Goal: Information Seeking & Learning: Learn about a topic

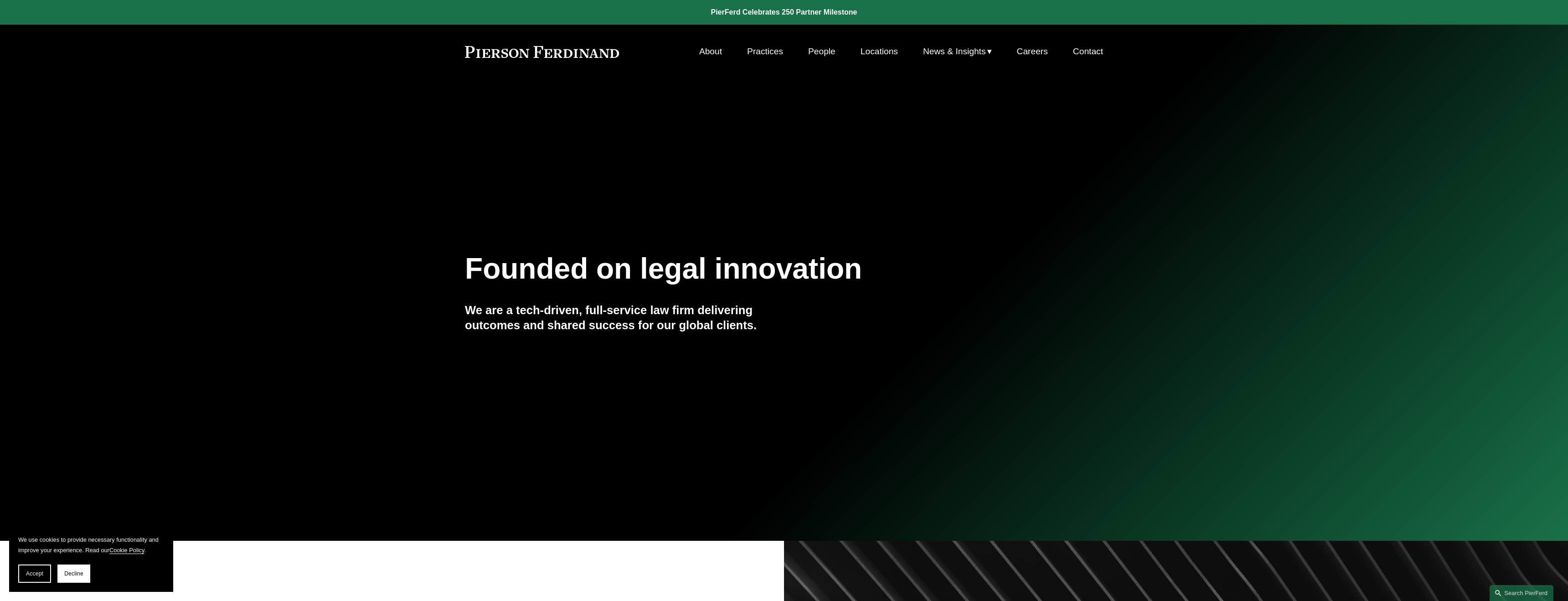
click at [885, 54] on link "Locations" at bounding box center [879, 51] width 37 height 17
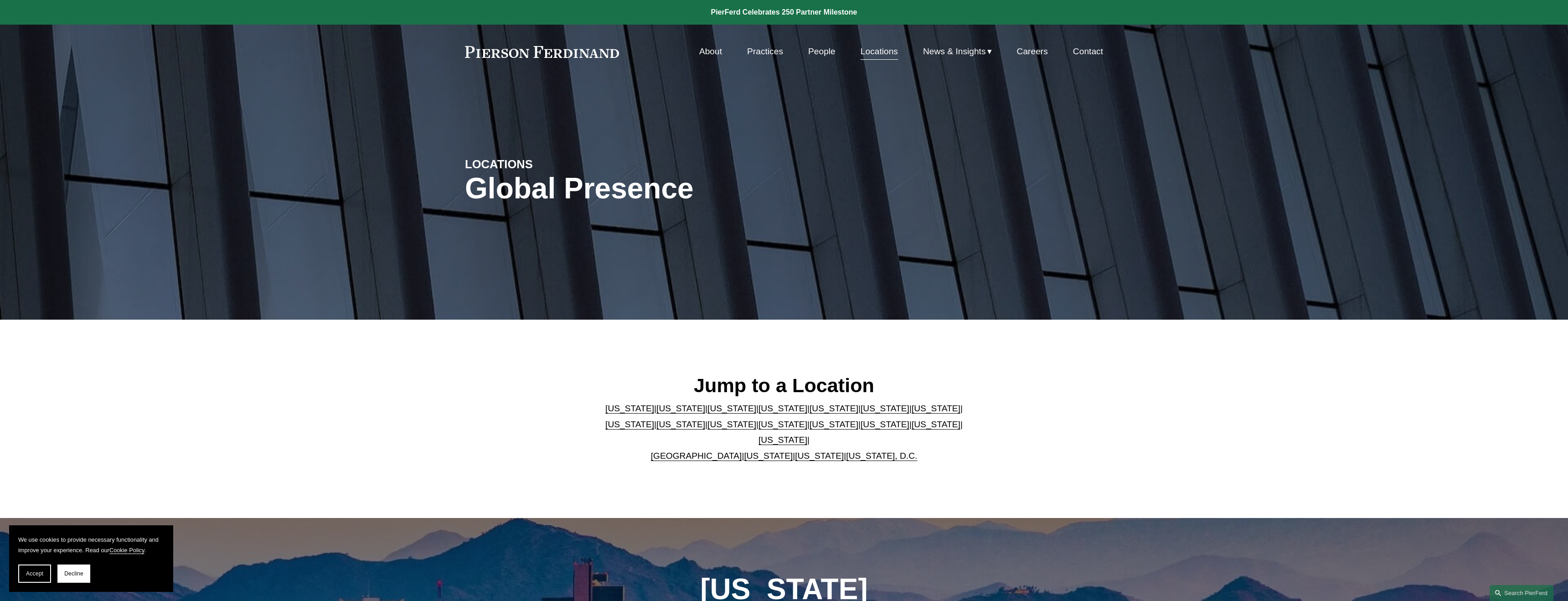
click at [703, 451] on link "United Kingdom" at bounding box center [696, 456] width 91 height 10
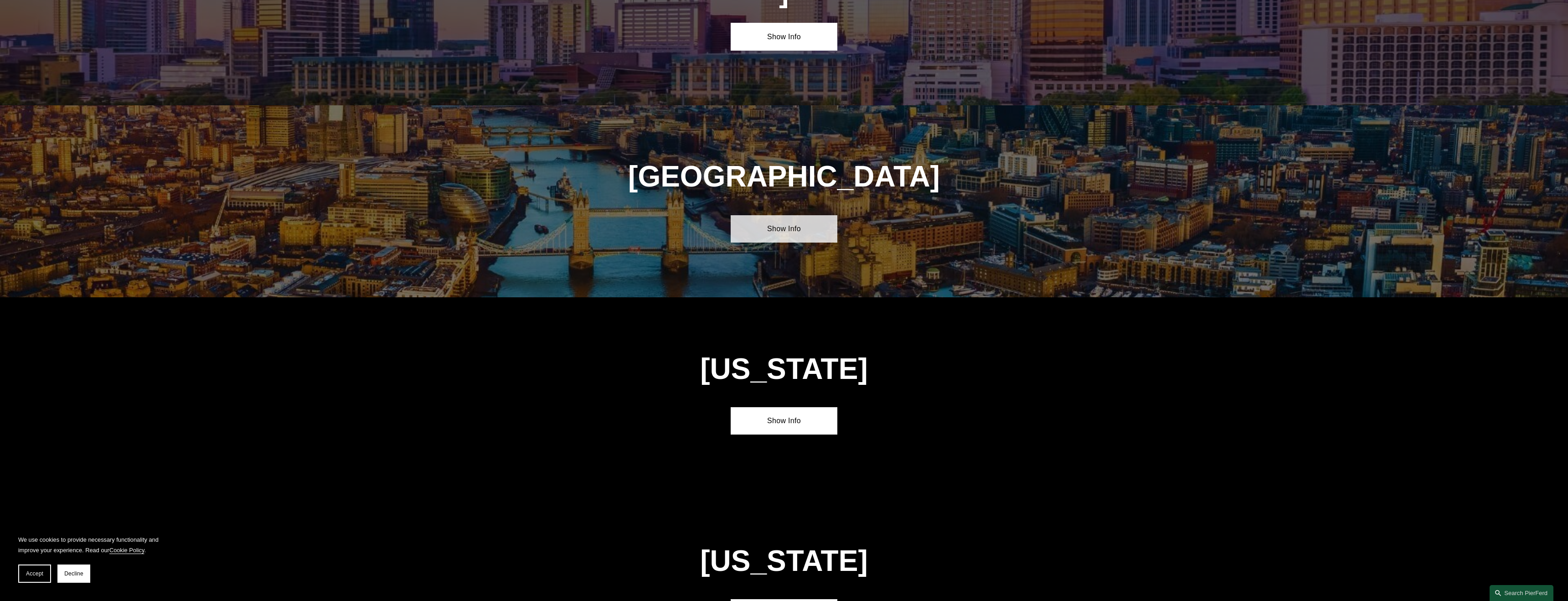
scroll to position [3400, 0]
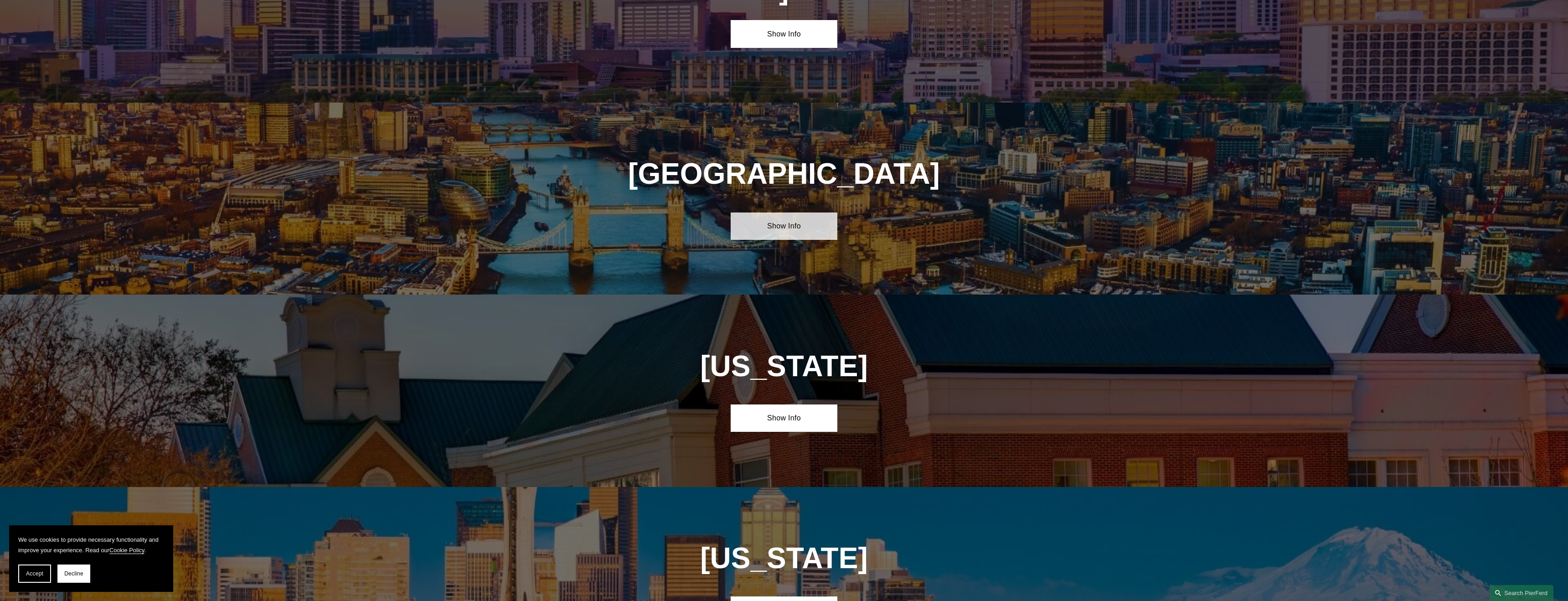
click at [774, 213] on link "Show Info" at bounding box center [783, 226] width 106 height 27
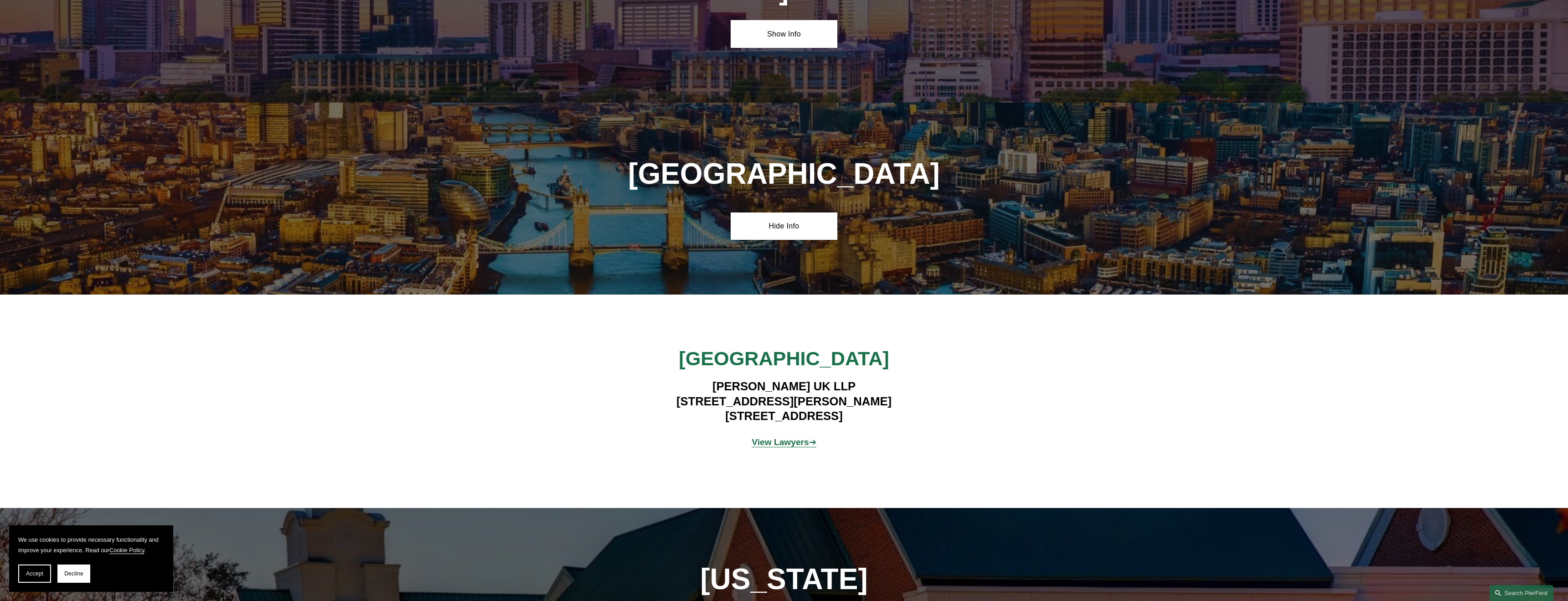
click at [783, 437] on strong "View Lawyers" at bounding box center [780, 442] width 57 height 10
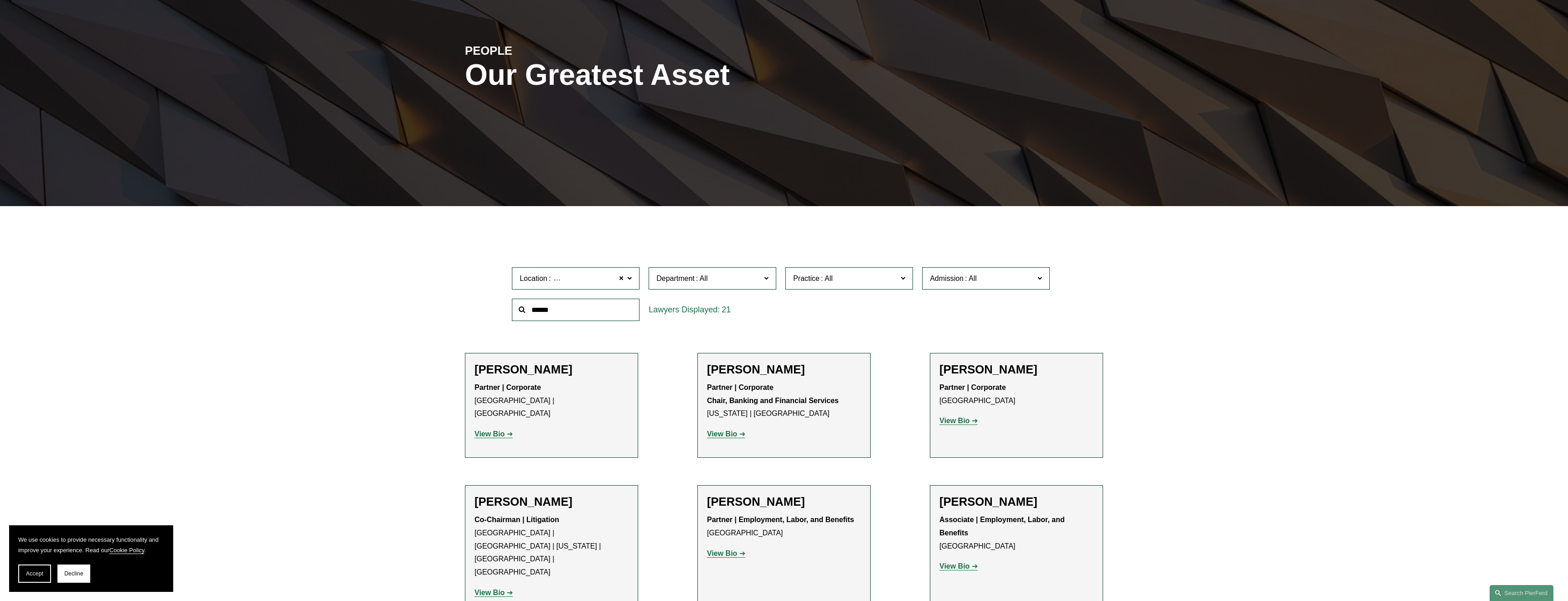
scroll to position [122, 0]
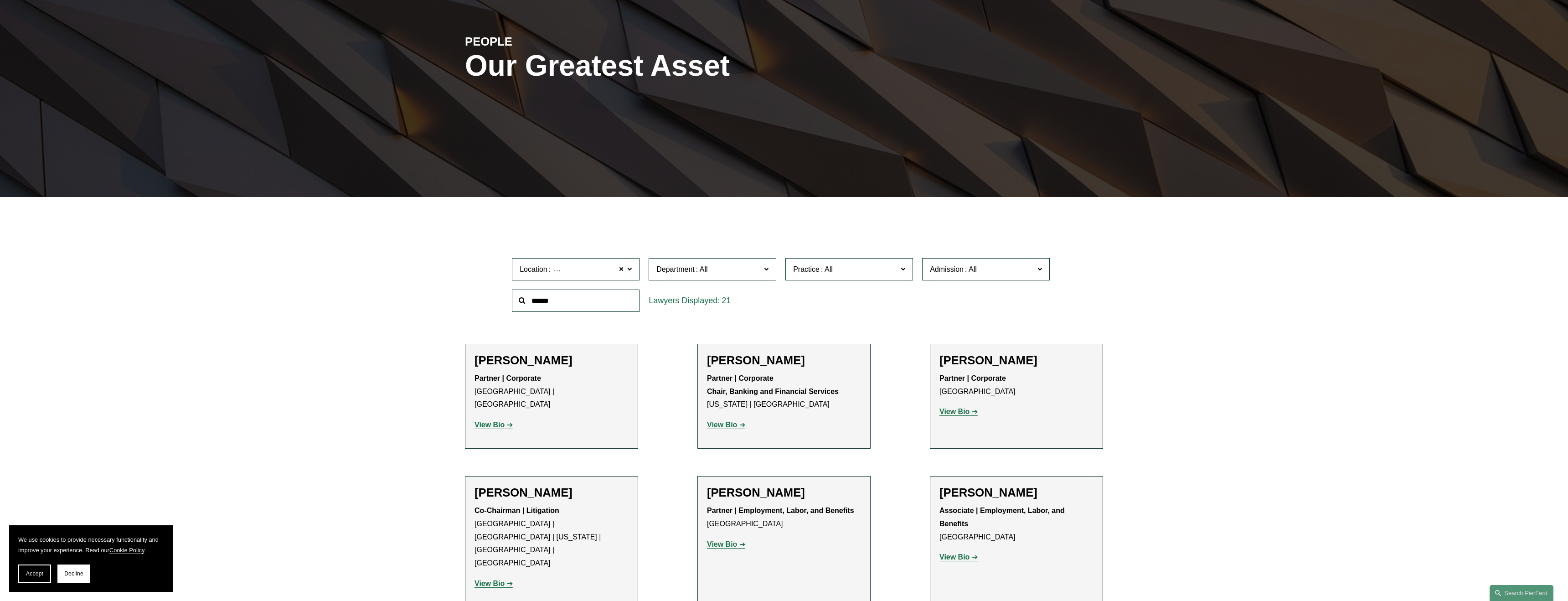
click at [497, 421] on strong "View Bio" at bounding box center [489, 424] width 30 height 8
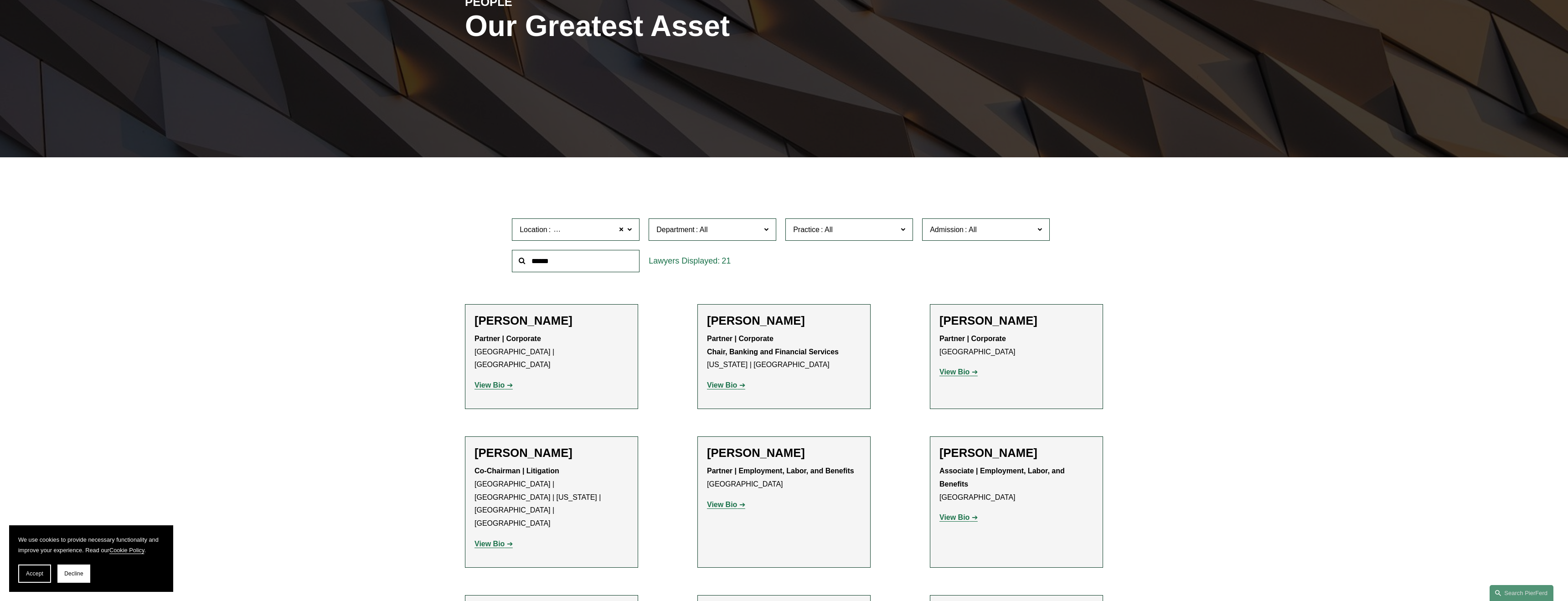
scroll to position [176, 0]
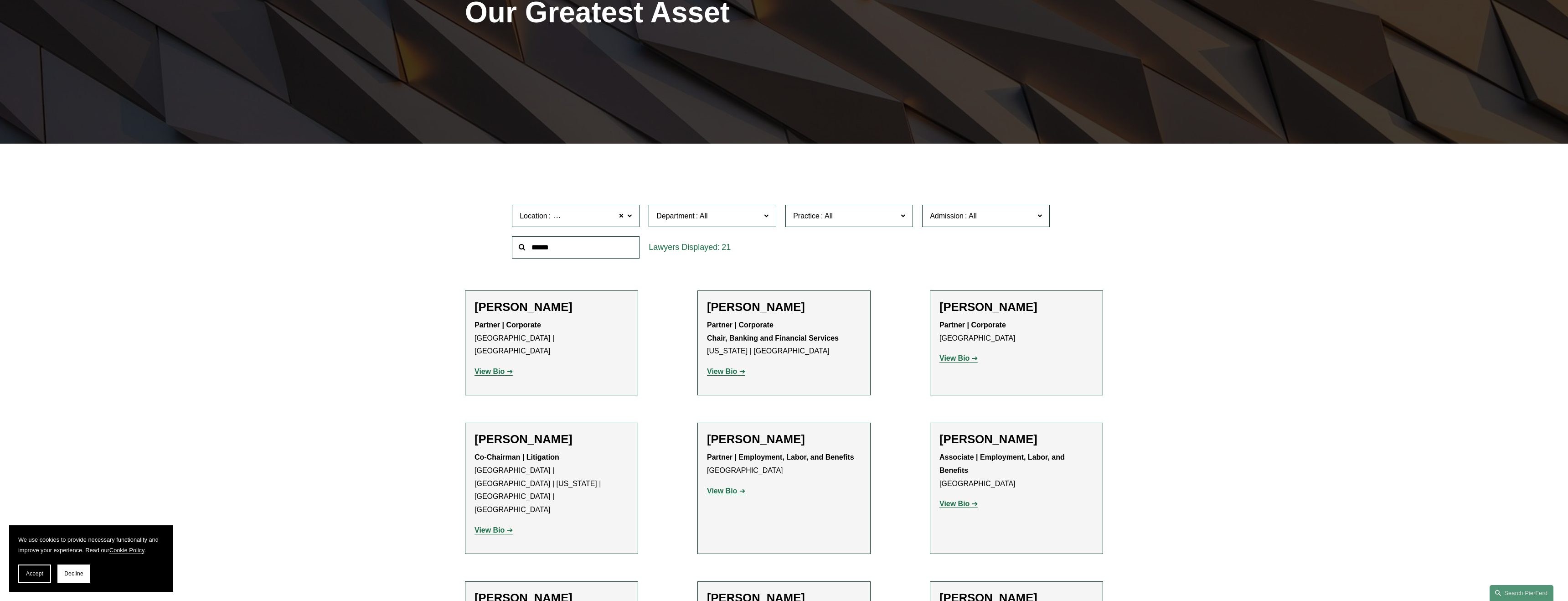
click at [963, 359] on strong "View Bio" at bounding box center [954, 358] width 30 height 8
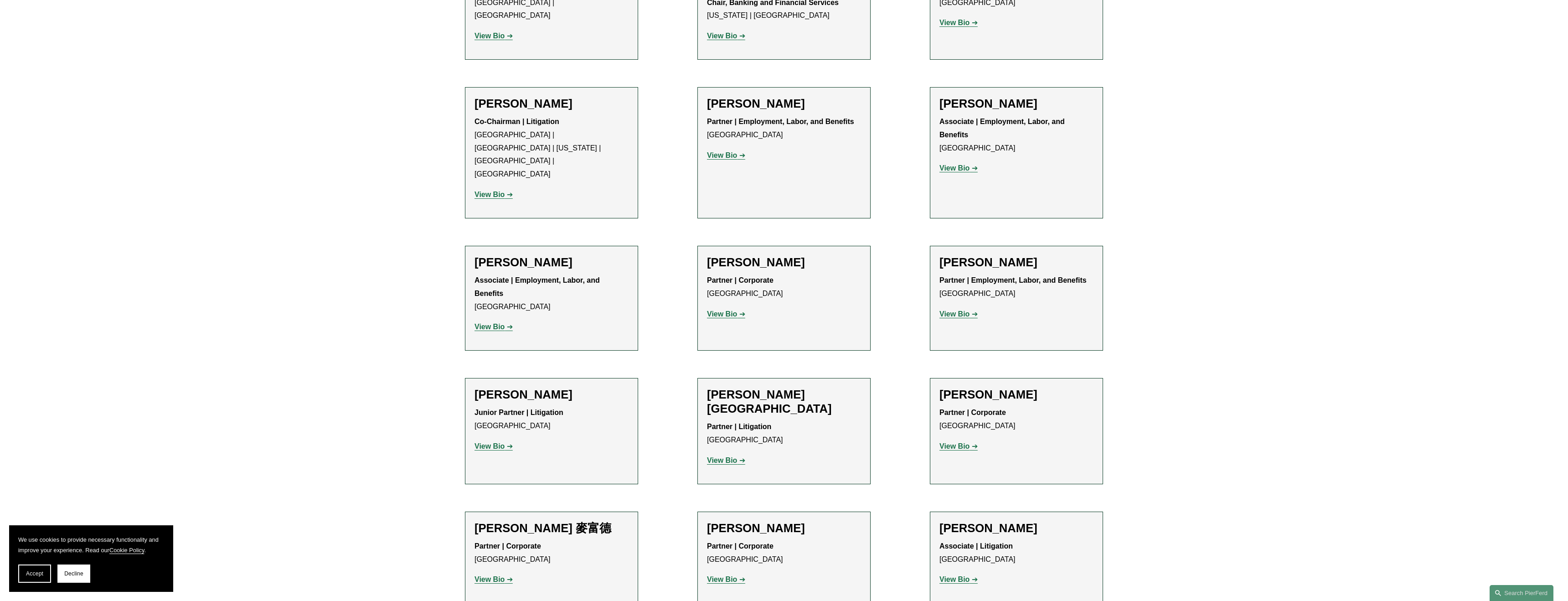
scroll to position [520, 0]
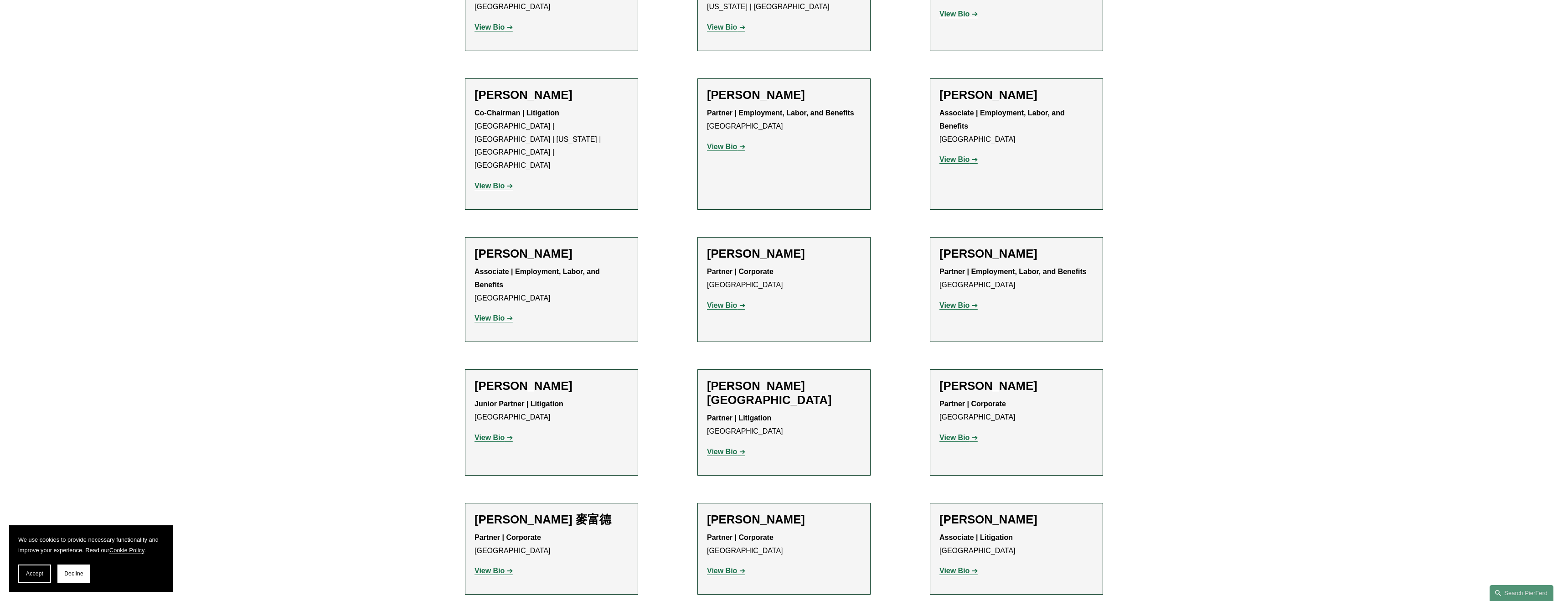
click at [723, 301] on strong "View Bio" at bounding box center [721, 305] width 30 height 8
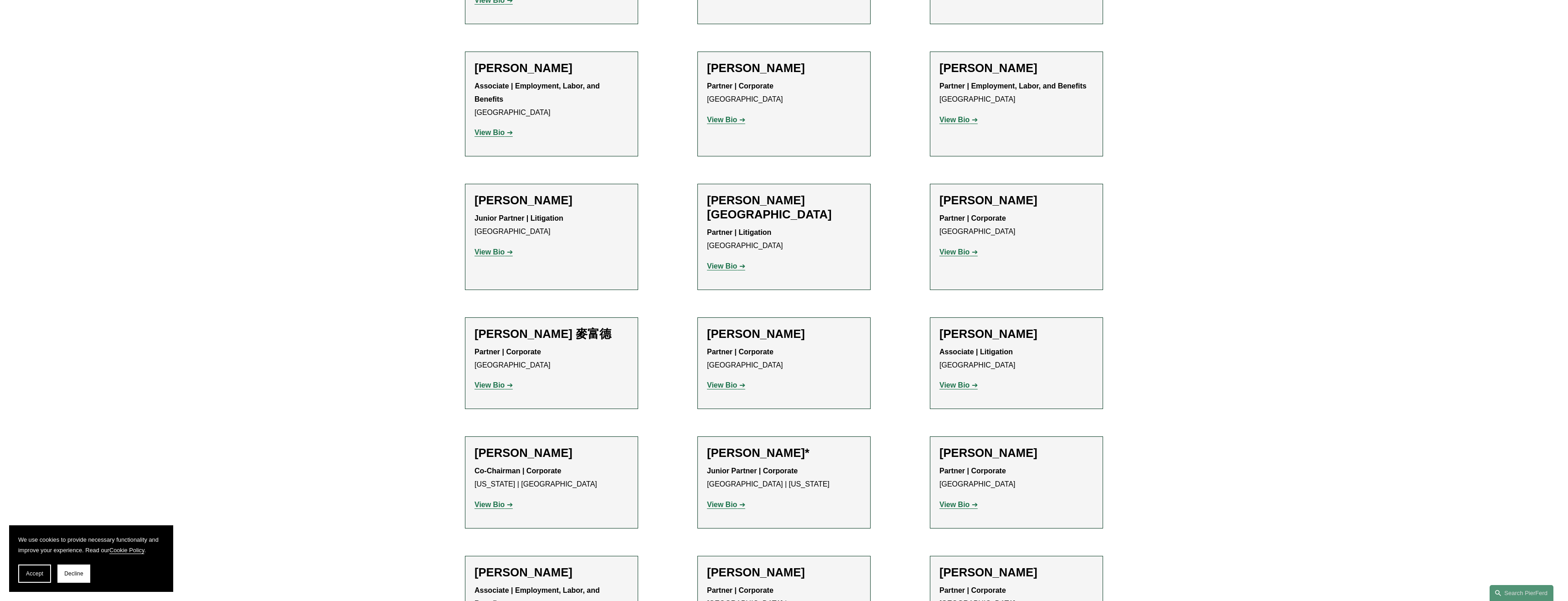
scroll to position [710, 0]
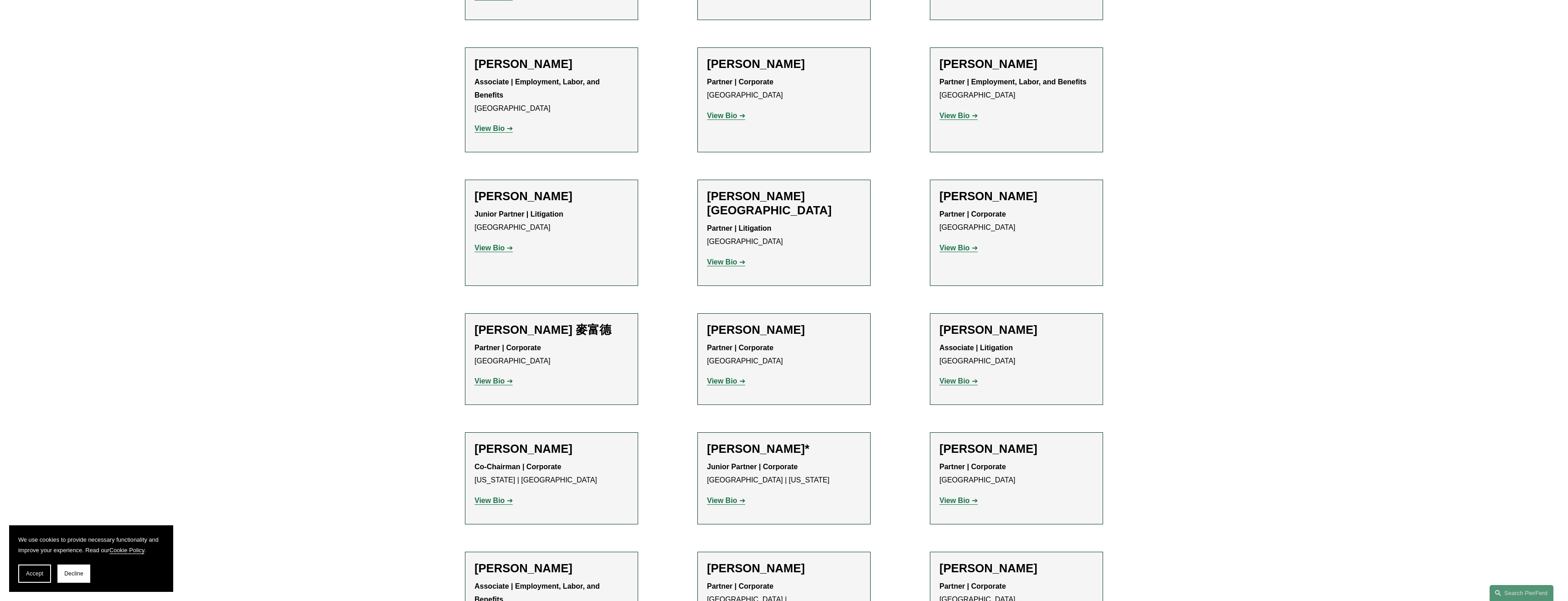
click at [963, 244] on strong "View Bio" at bounding box center [954, 248] width 30 height 8
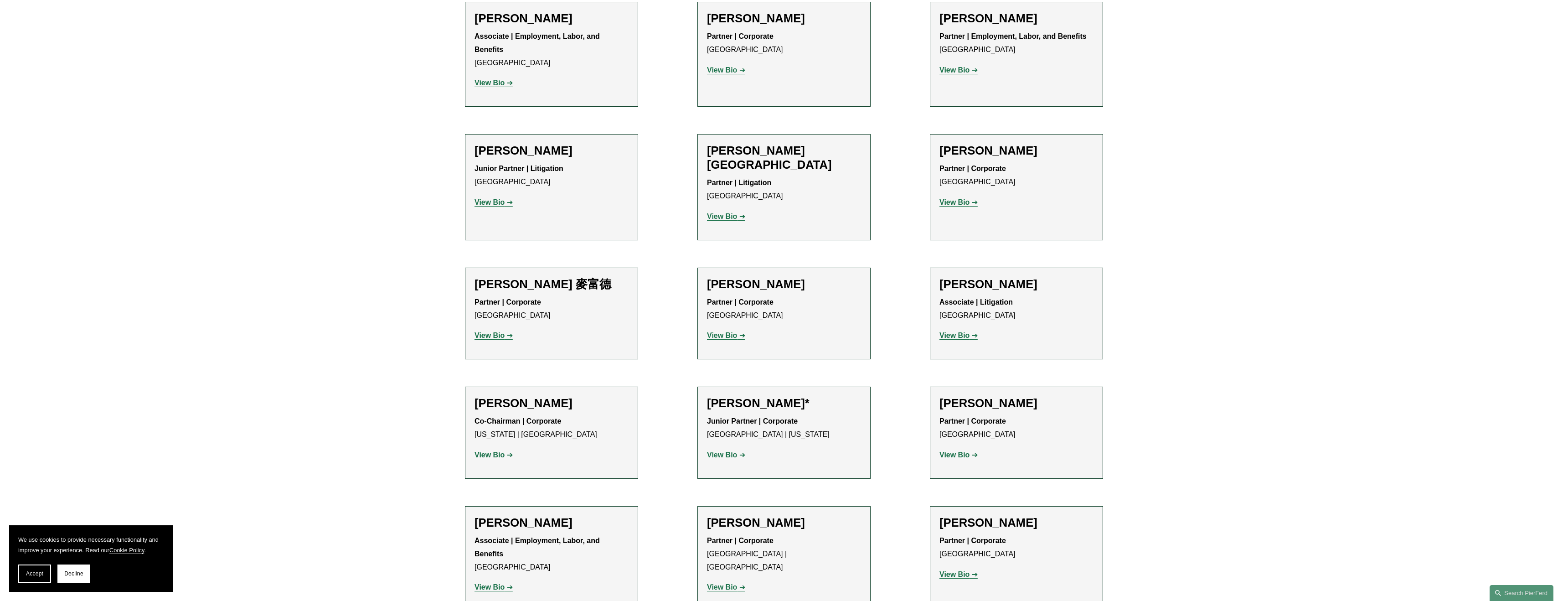
scroll to position [766, 0]
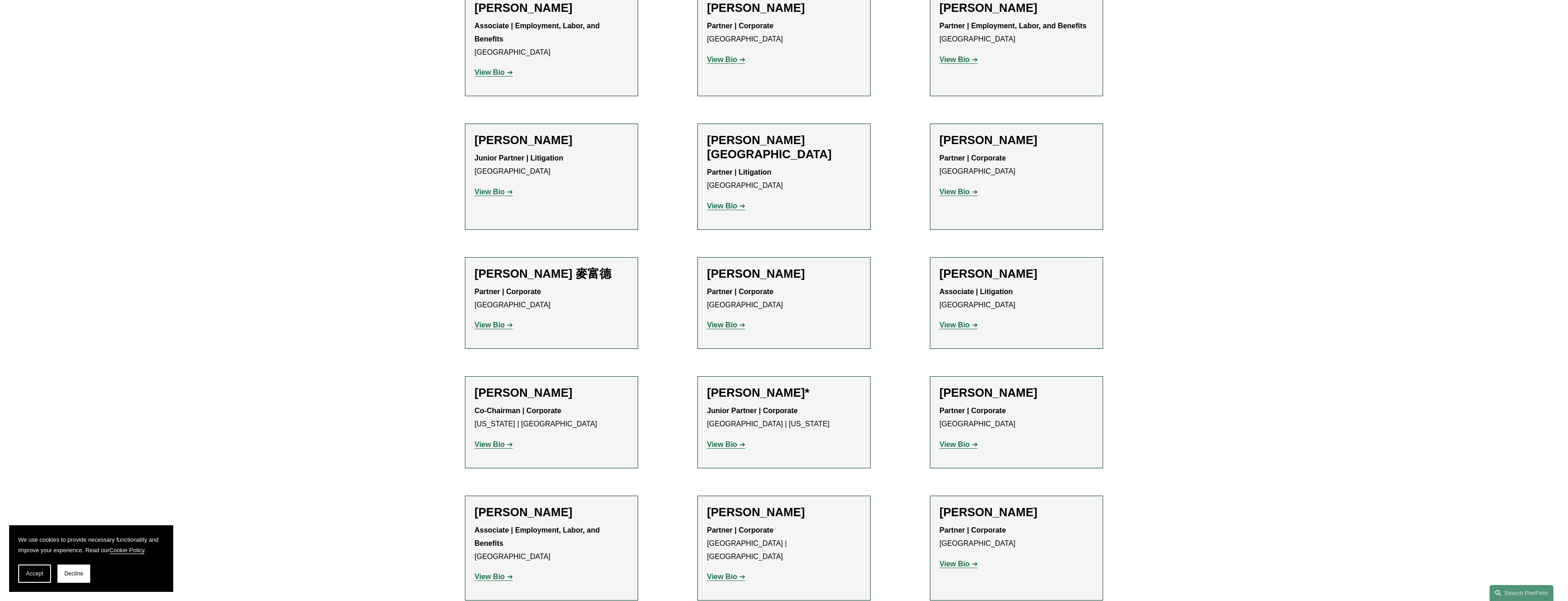
click at [727, 321] on strong "View Bio" at bounding box center [721, 325] width 30 height 8
click at [729, 440] on strong "View Bio" at bounding box center [721, 444] width 30 height 8
click at [963, 440] on strong "View Bio" at bounding box center [954, 444] width 30 height 8
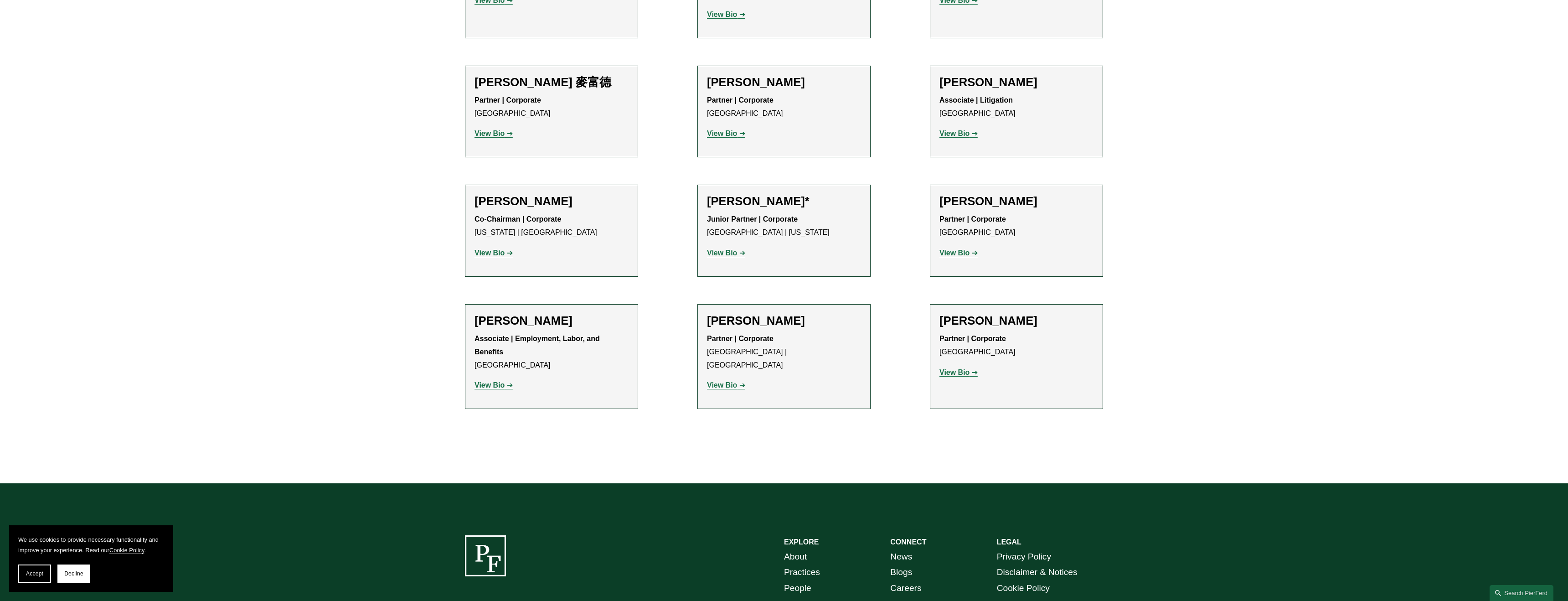
scroll to position [956, 0]
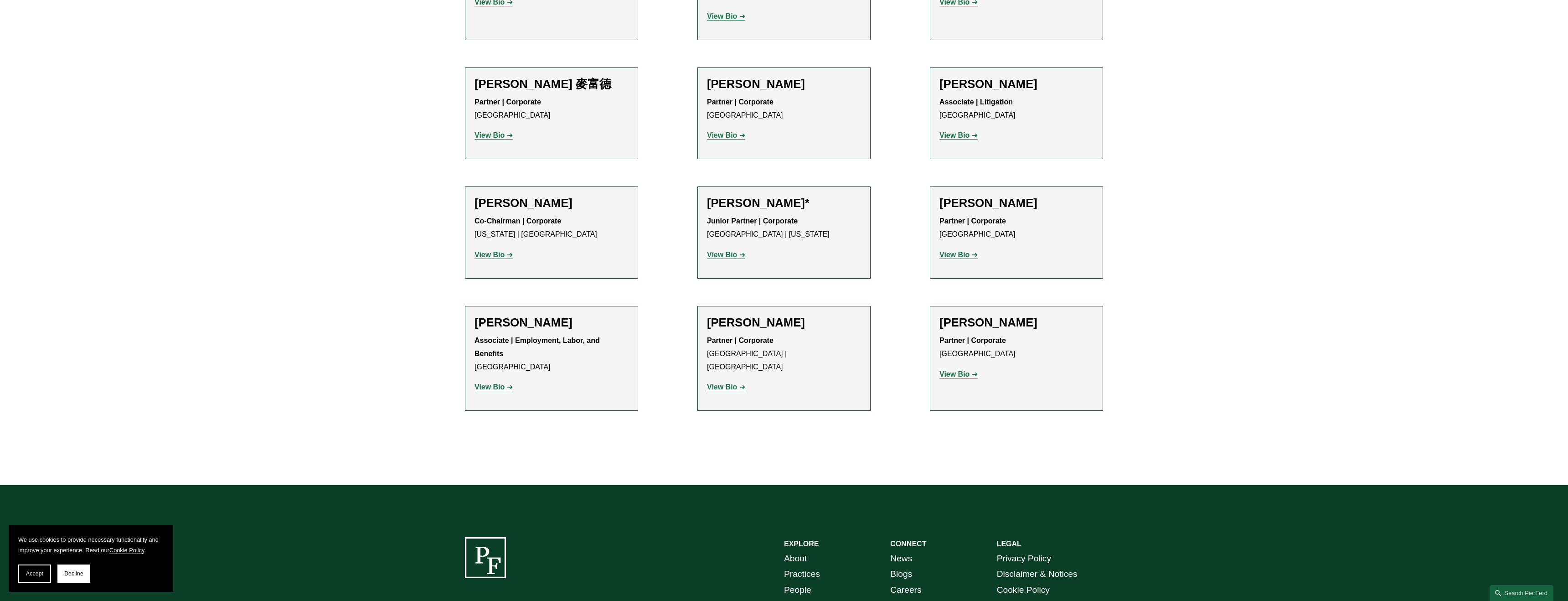
click at [729, 383] on strong "View Bio" at bounding box center [721, 387] width 30 height 8
click at [957, 370] on strong "View Bio" at bounding box center [954, 374] width 30 height 8
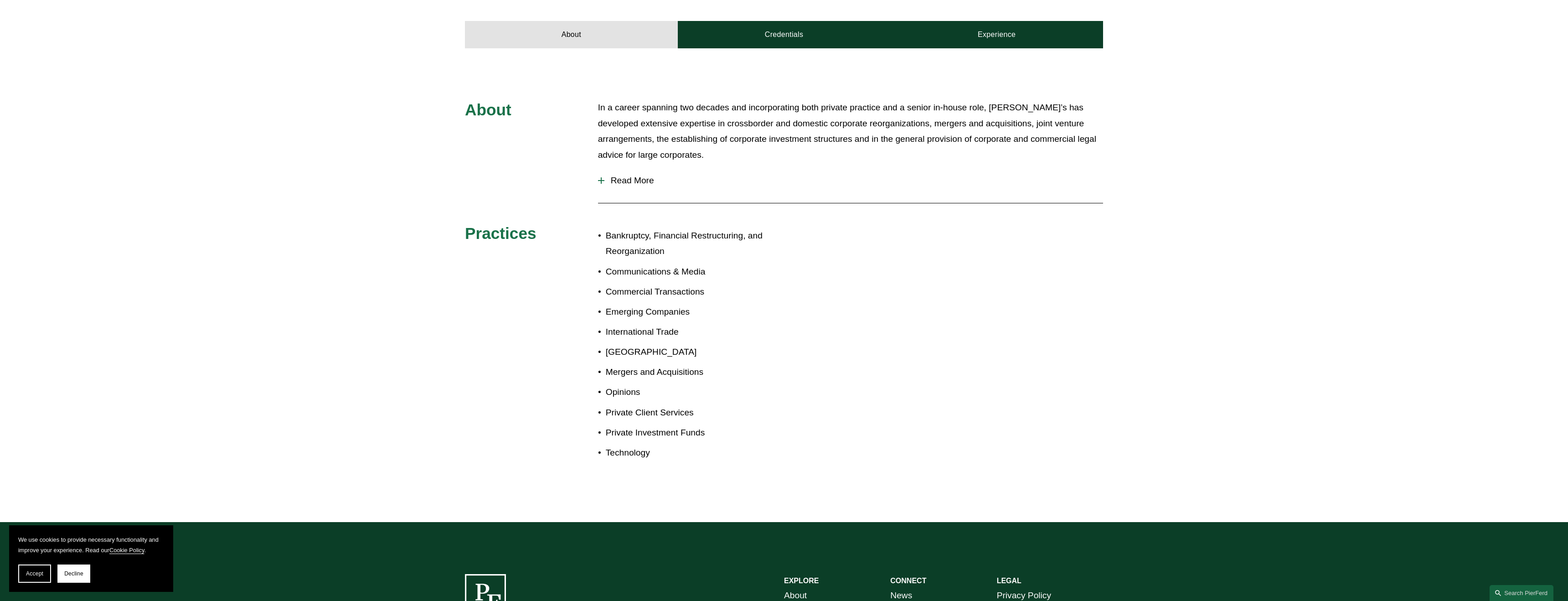
scroll to position [347, 0]
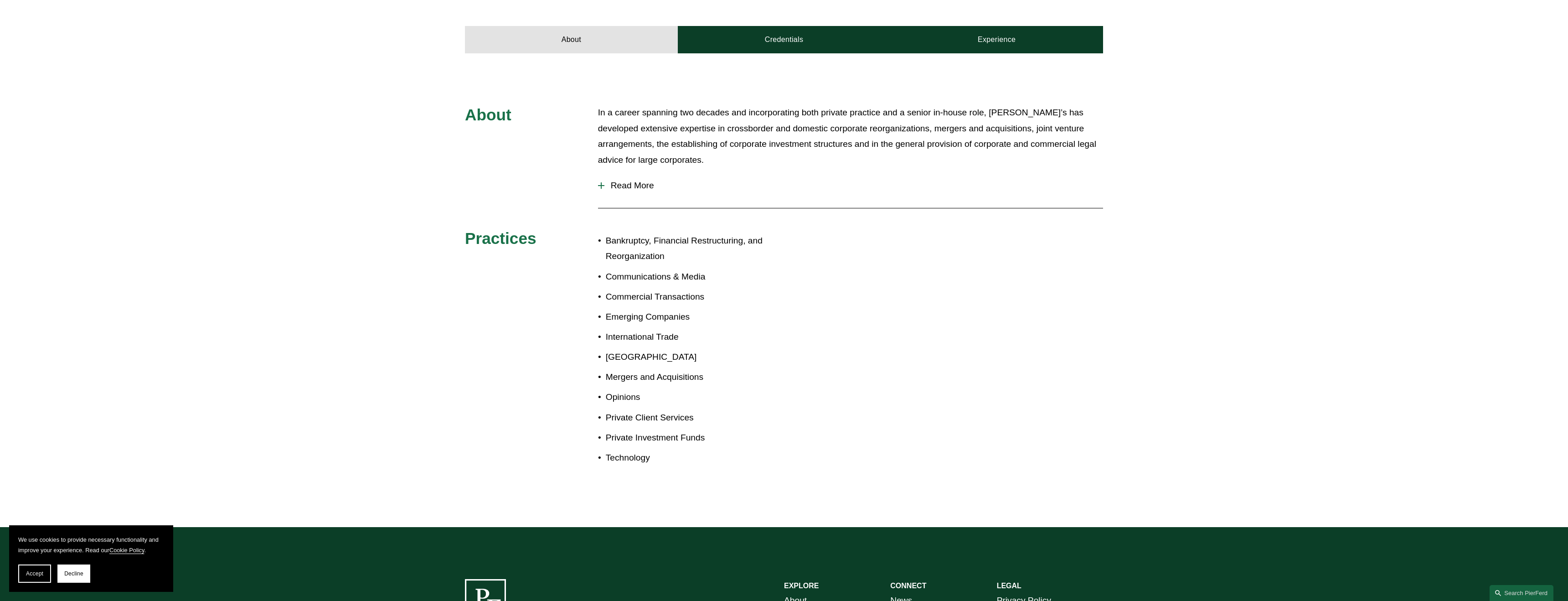
click at [643, 192] on button "Read More" at bounding box center [850, 185] width 505 height 24
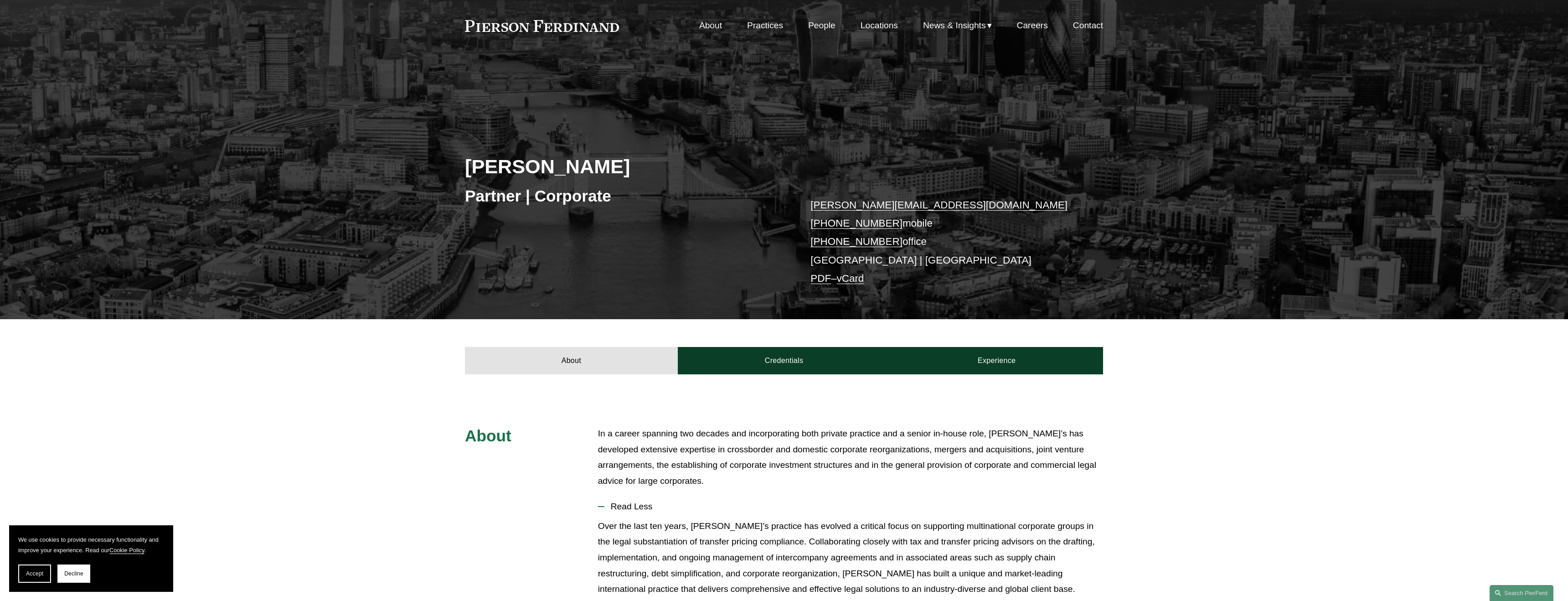
scroll to position [17, 0]
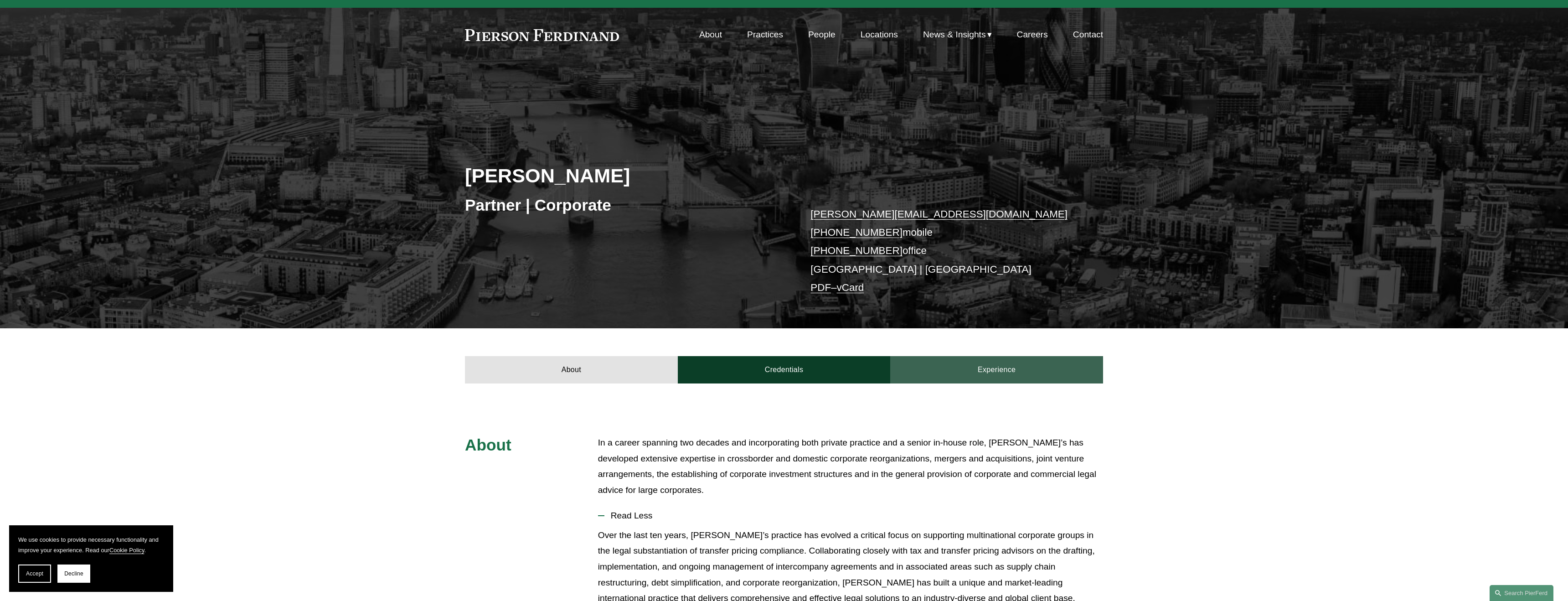
click at [1002, 368] on link "Experience" at bounding box center [996, 370] width 213 height 27
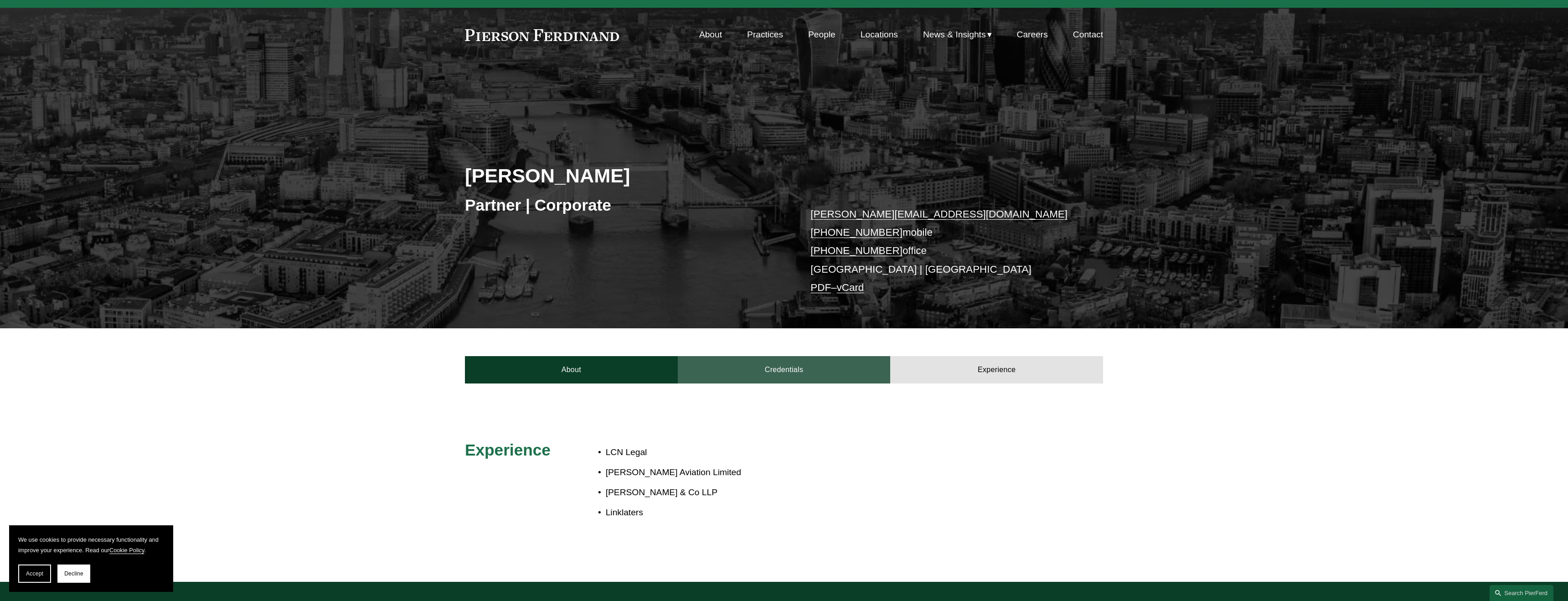
click at [822, 364] on link "Credentials" at bounding box center [785, 370] width 213 height 27
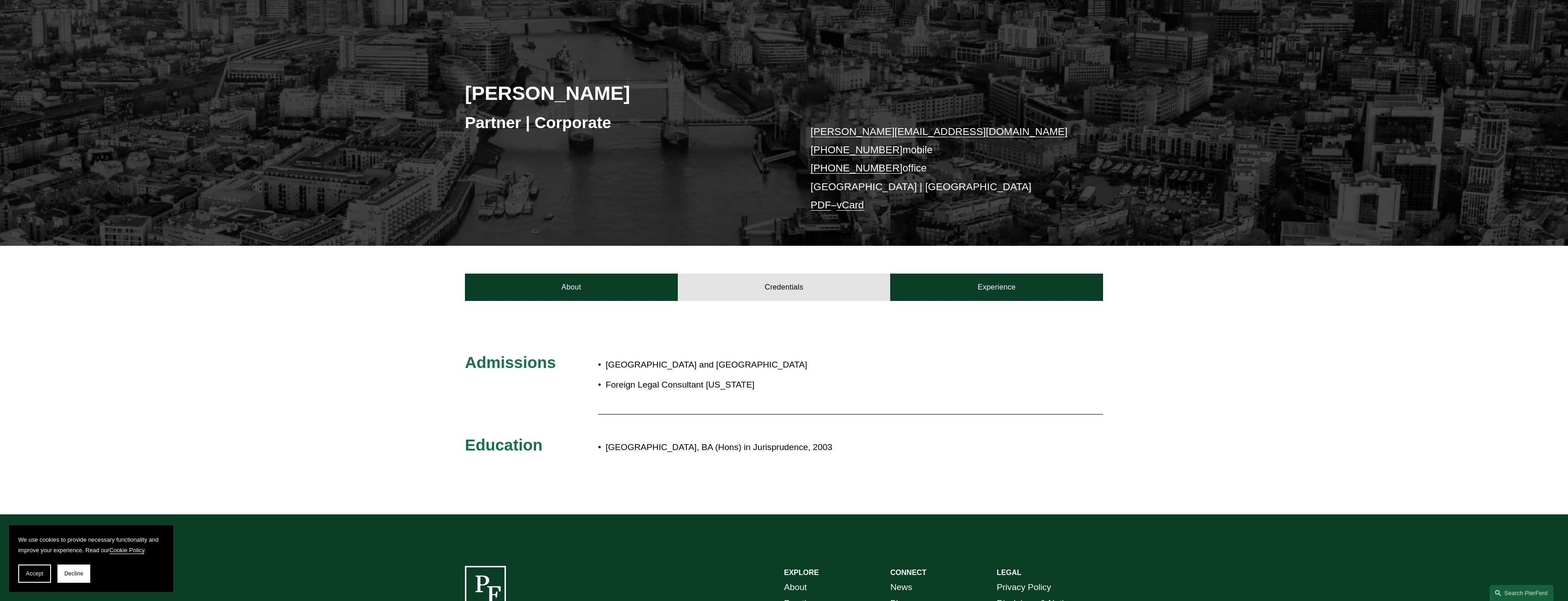
scroll to position [102, 0]
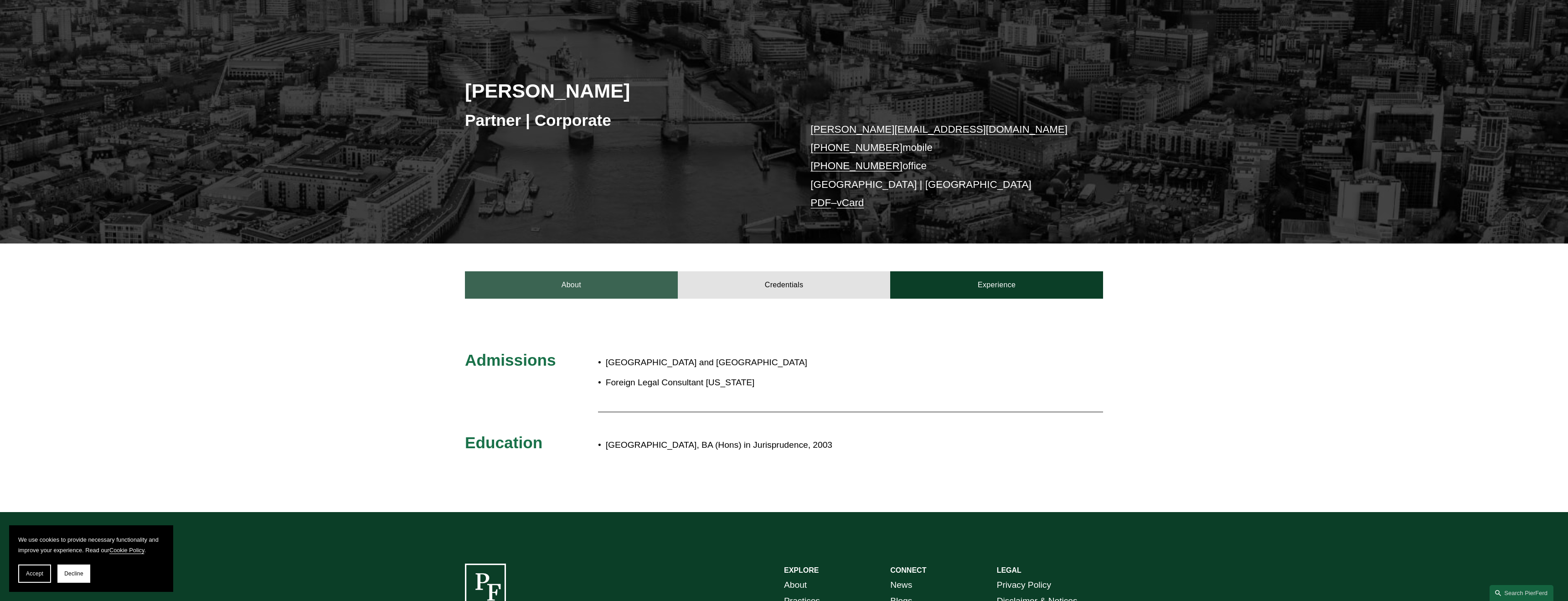
click at [584, 289] on link "About" at bounding box center [572, 285] width 213 height 27
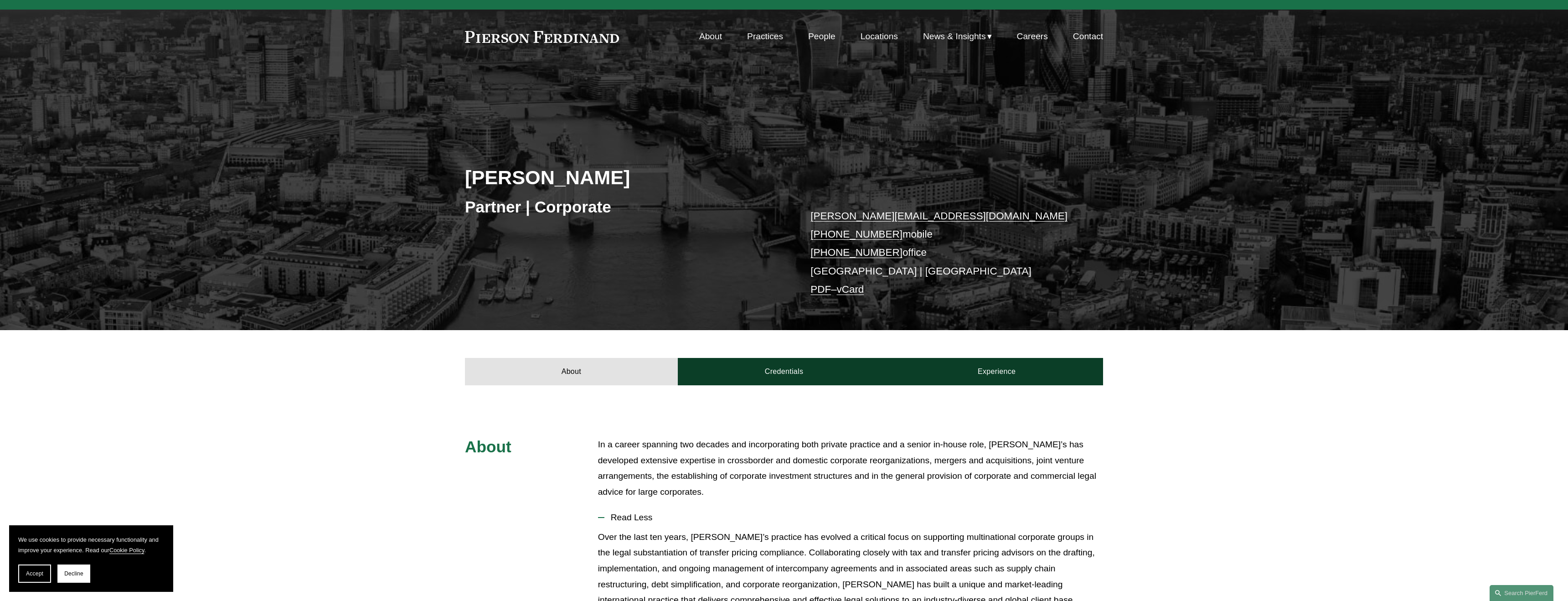
scroll to position [0, 0]
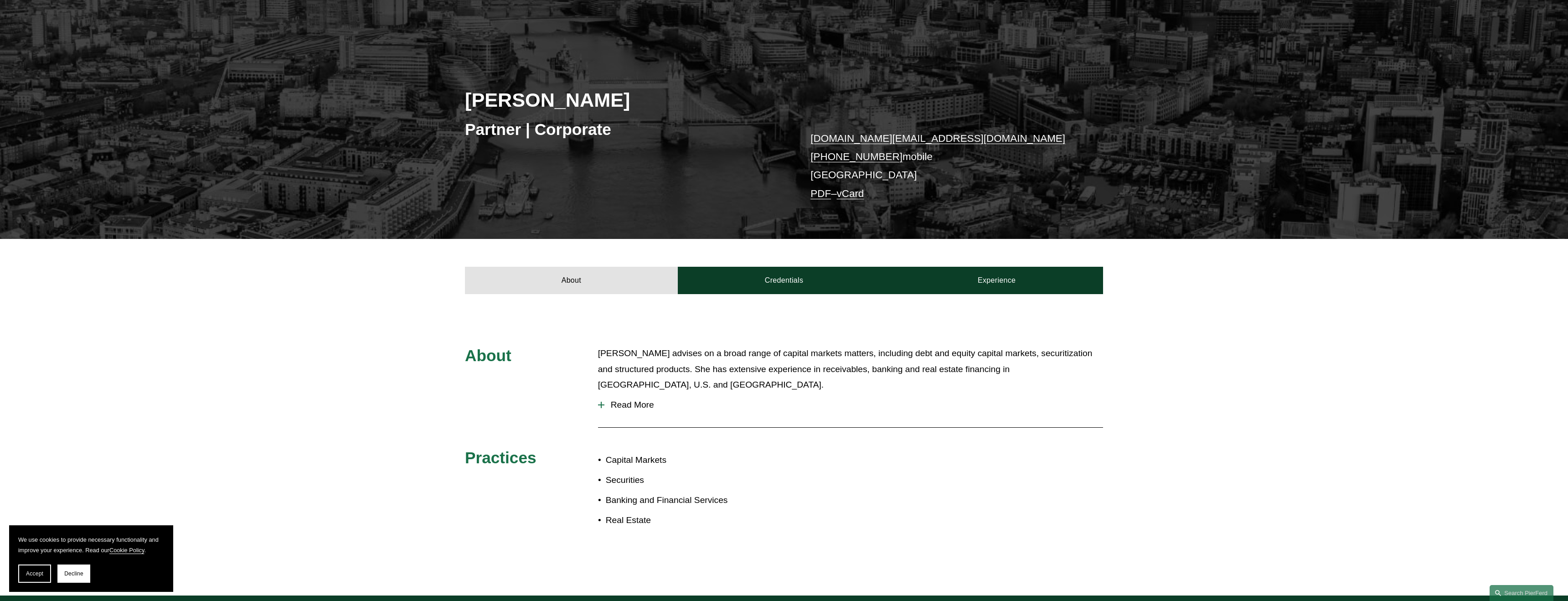
scroll to position [120, 0]
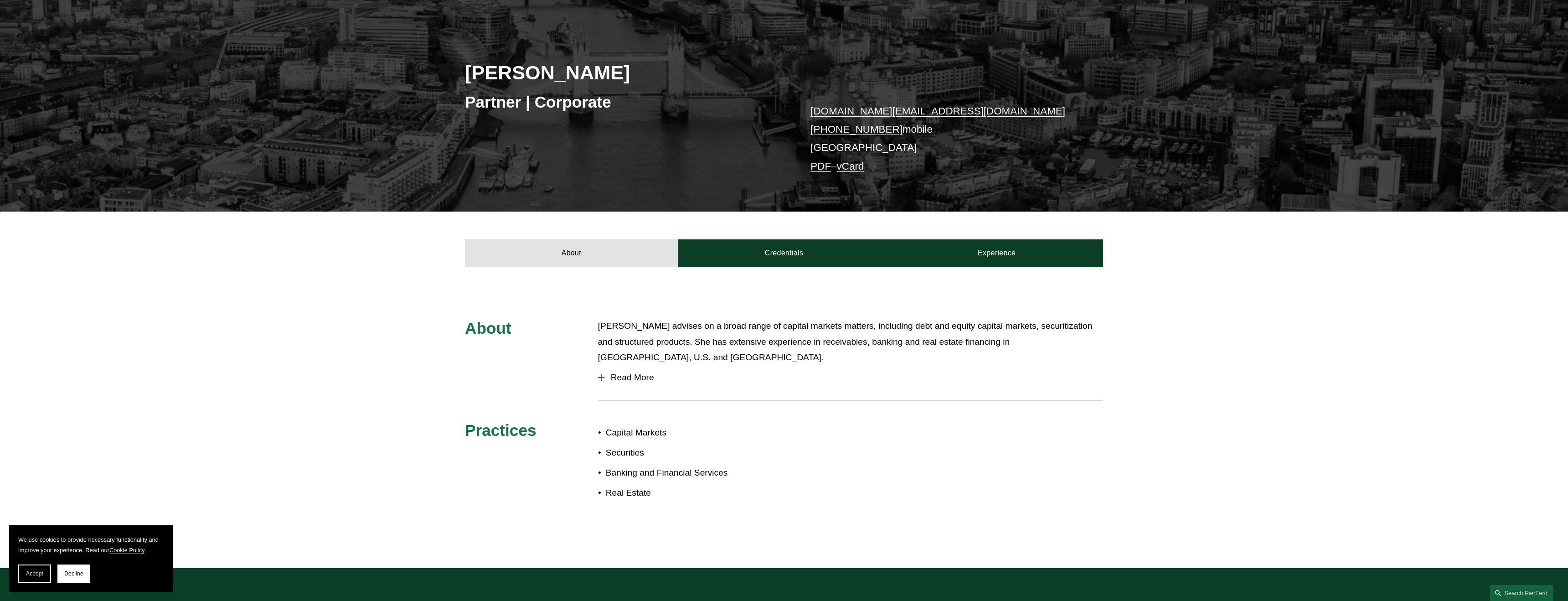
click at [627, 373] on span "Read More" at bounding box center [853, 378] width 499 height 10
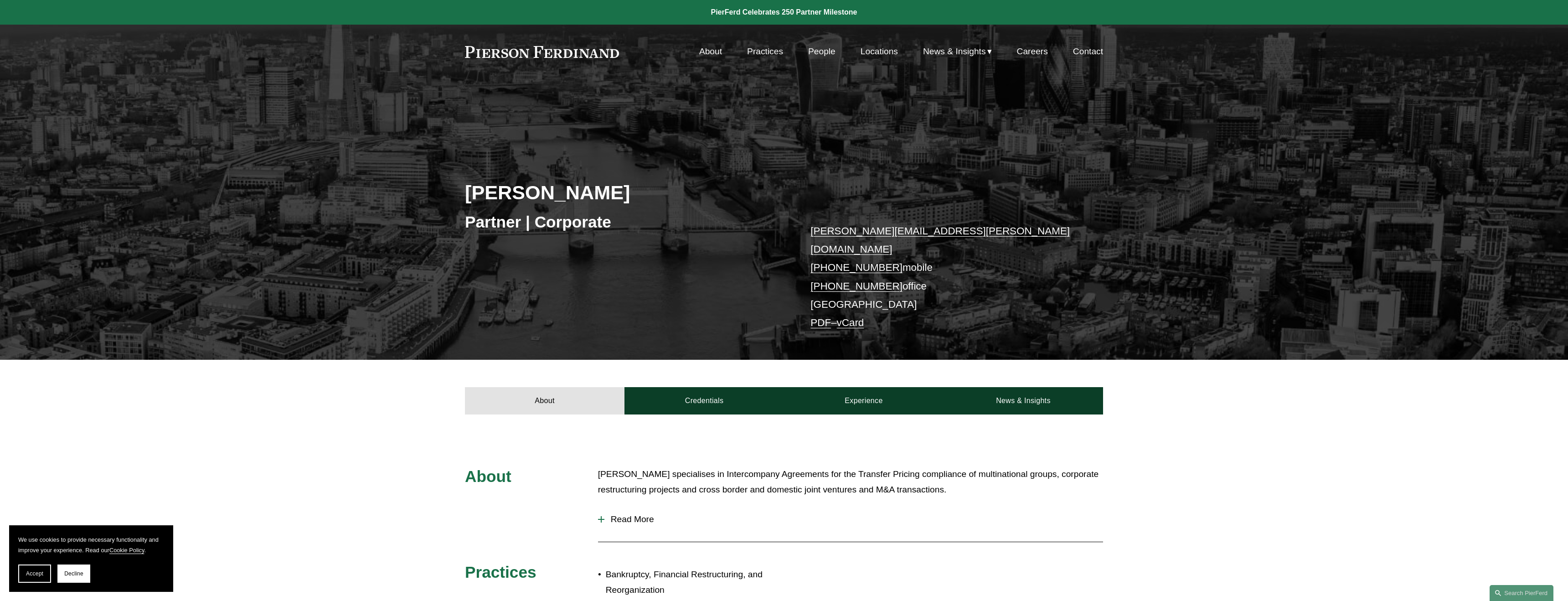
scroll to position [2, 0]
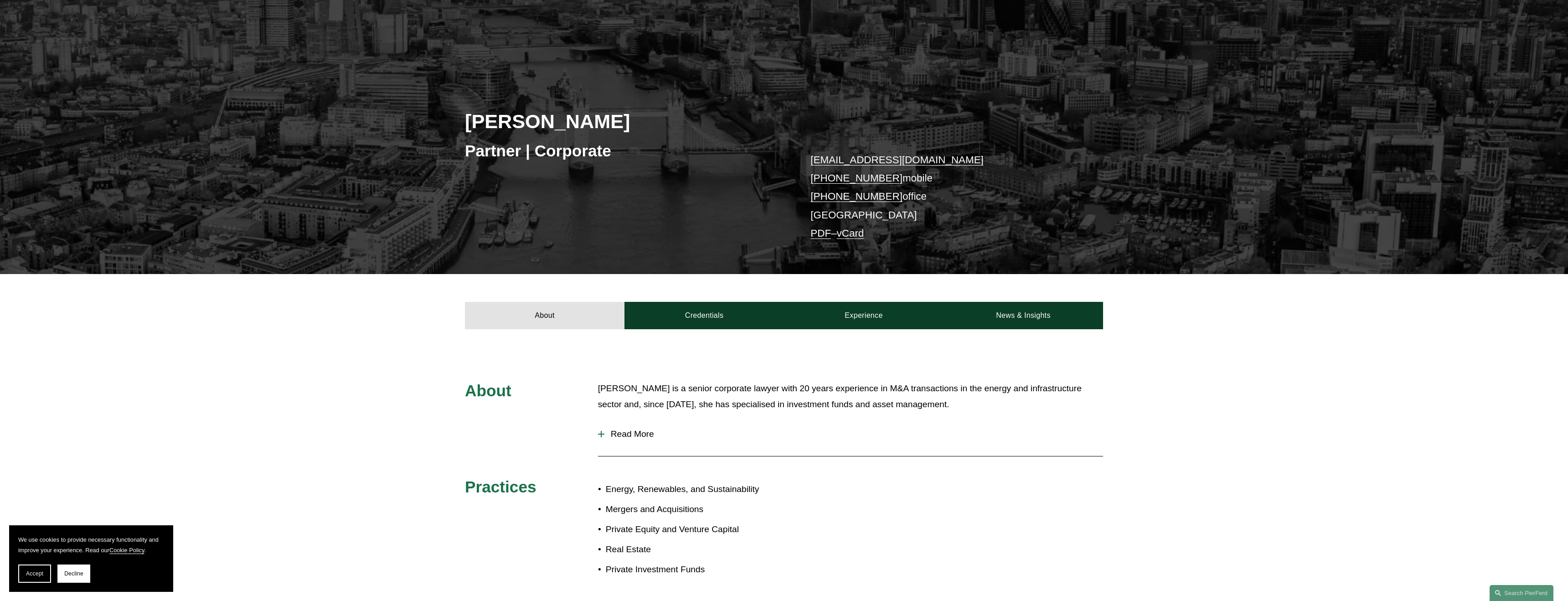
scroll to position [75, 0]
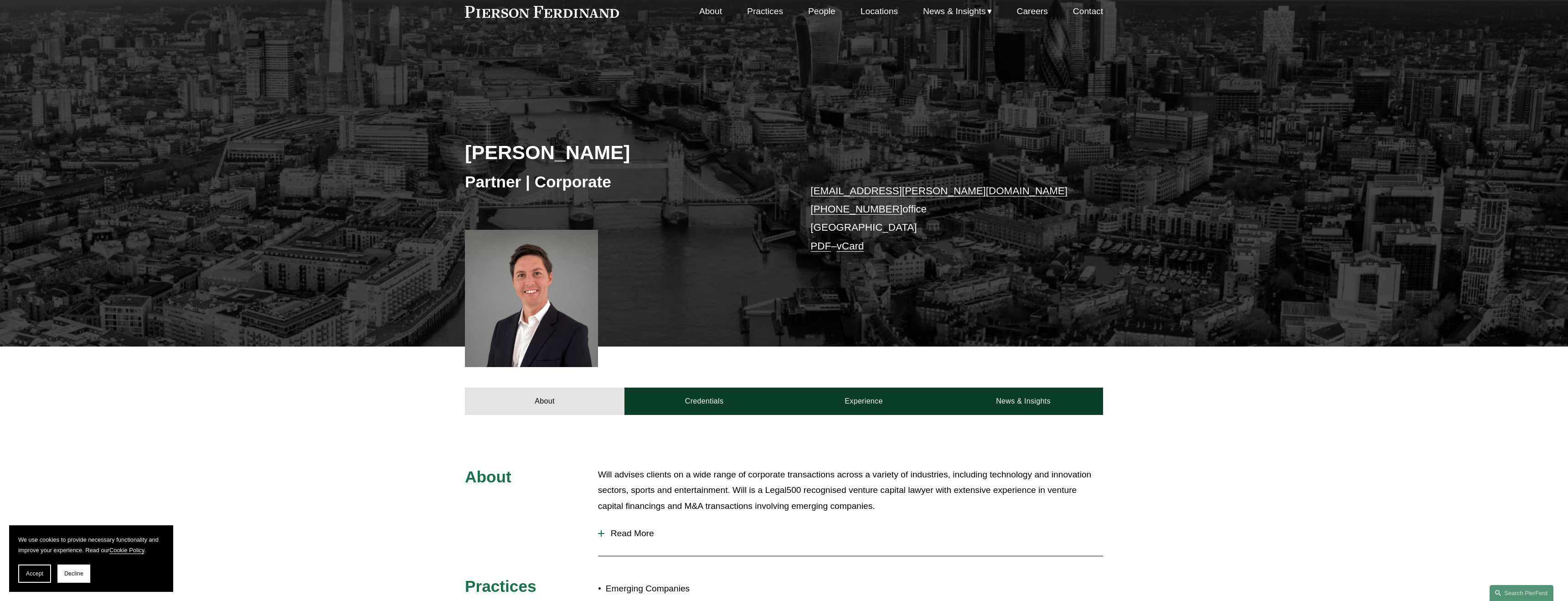
scroll to position [42, 0]
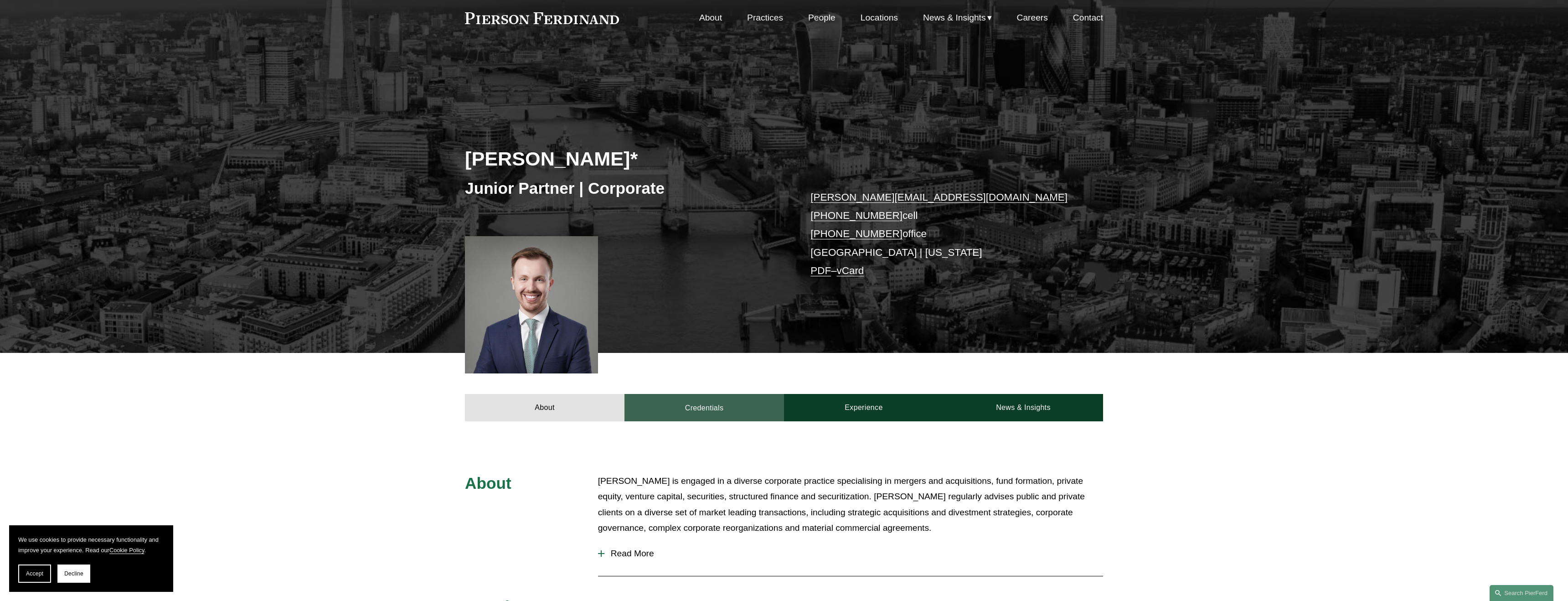
scroll to position [35, 0]
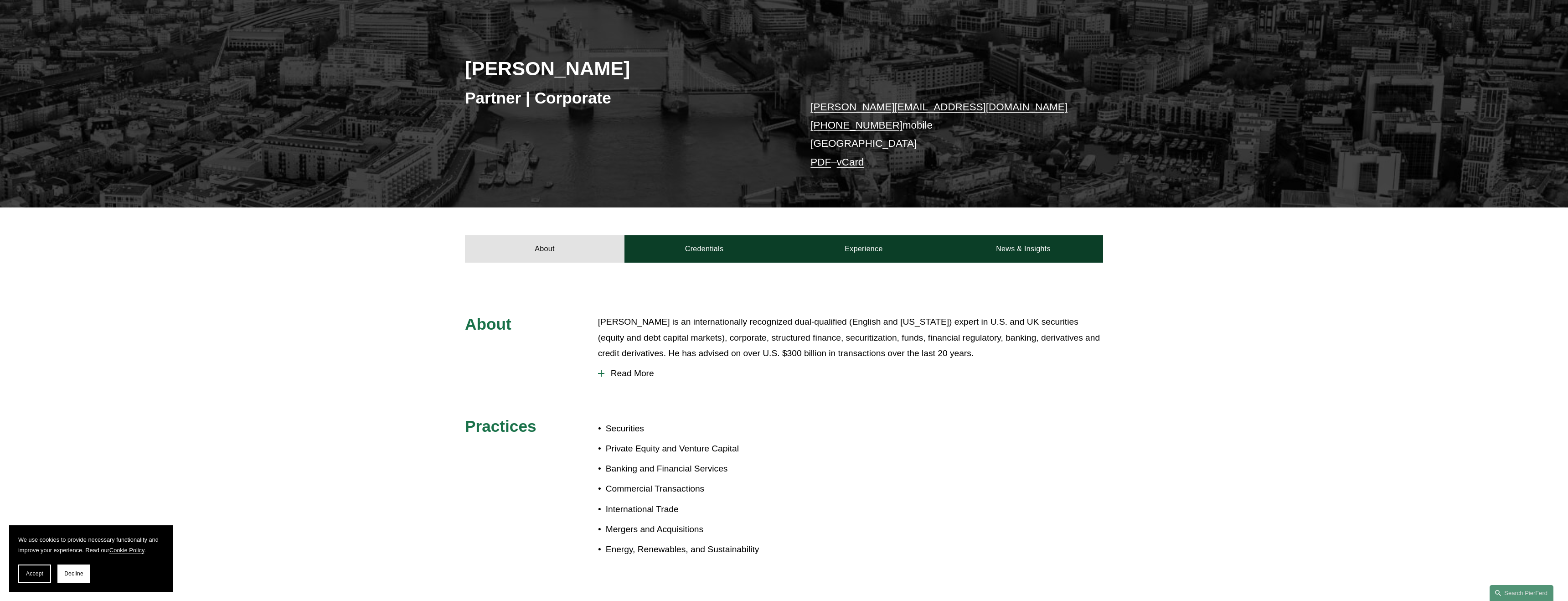
scroll to position [126, 0]
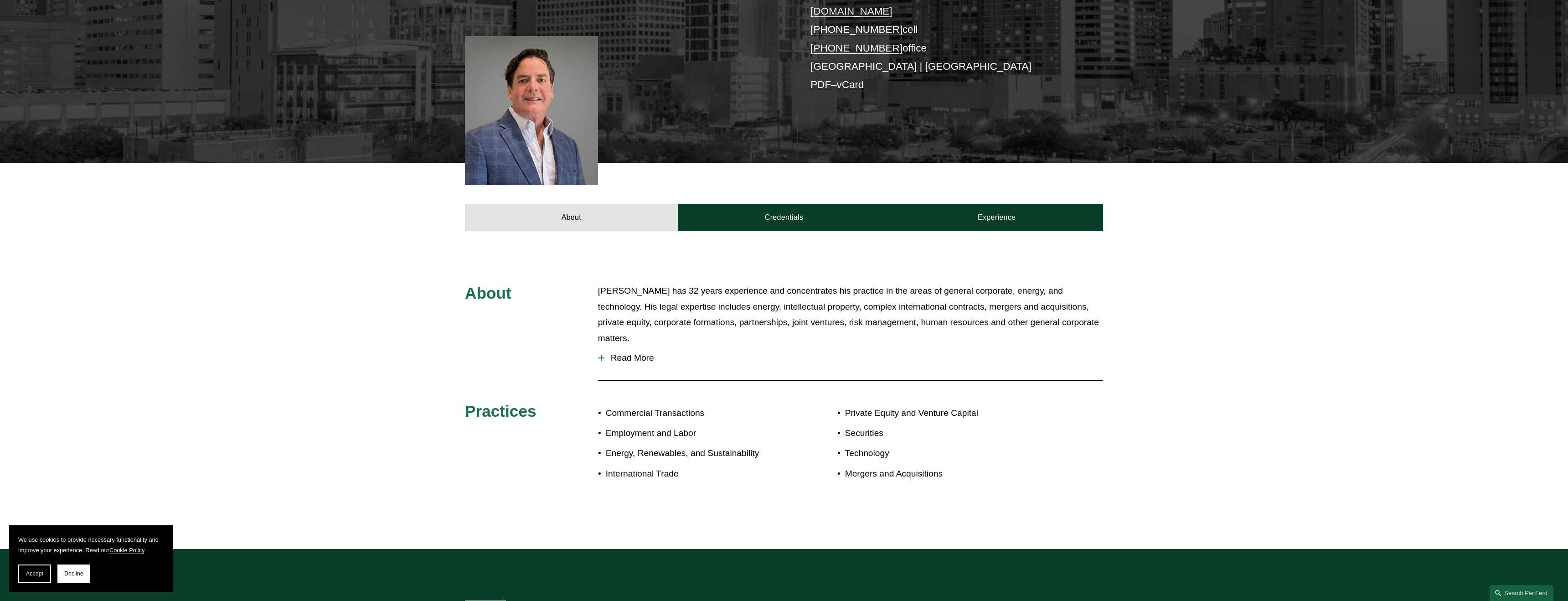
scroll to position [239, 0]
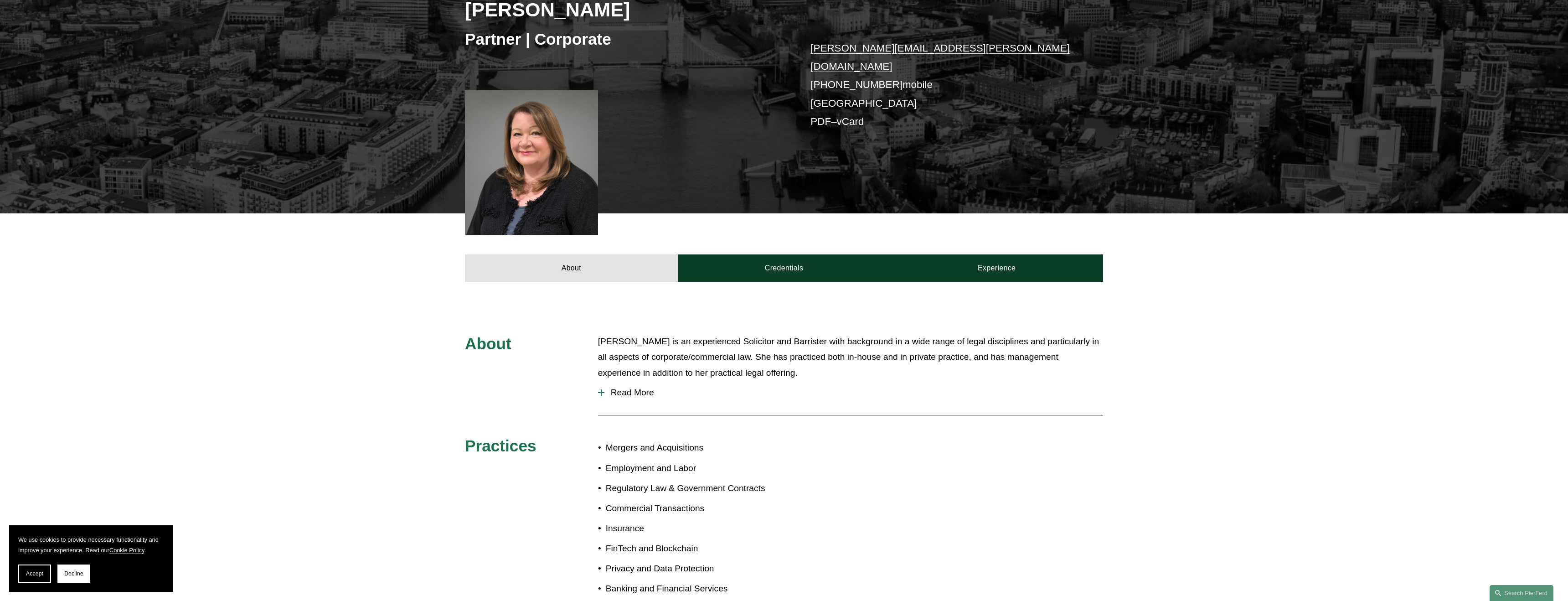
scroll to position [195, 0]
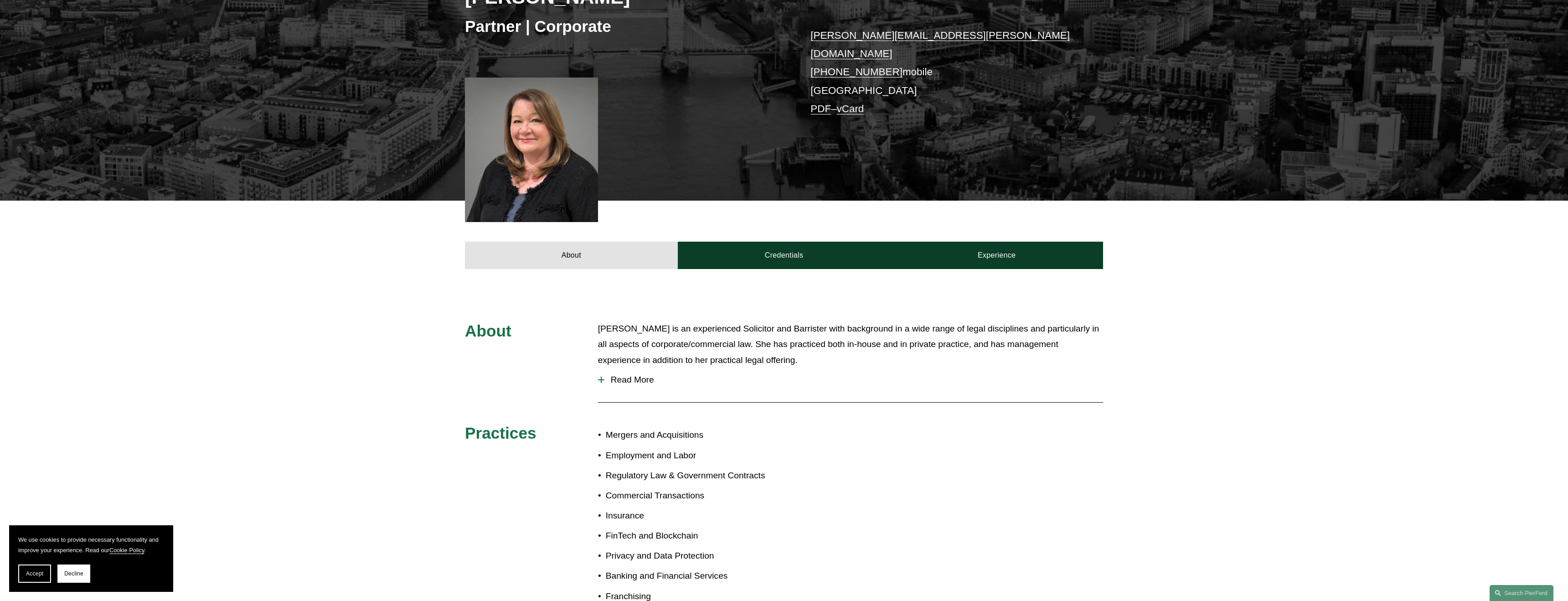
click at [640, 375] on span "Read More" at bounding box center [853, 380] width 499 height 10
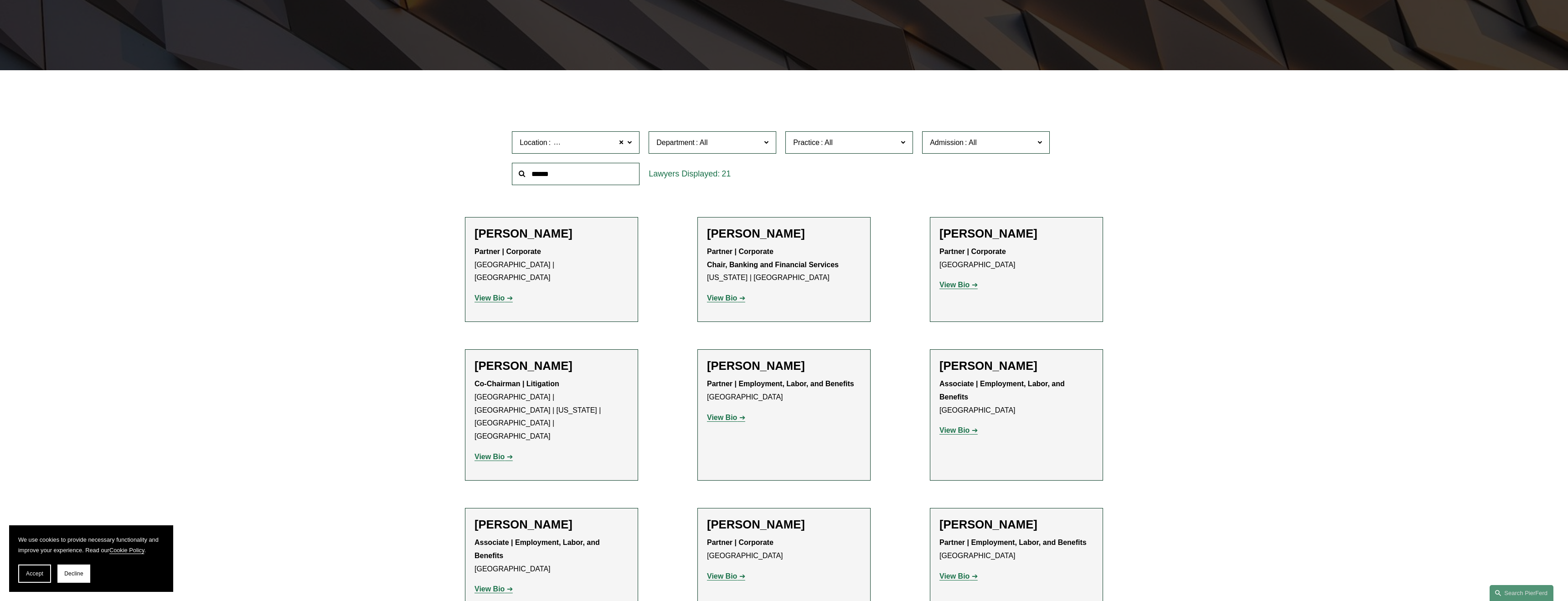
scroll to position [254, 0]
